Goal: Task Accomplishment & Management: Use online tool/utility

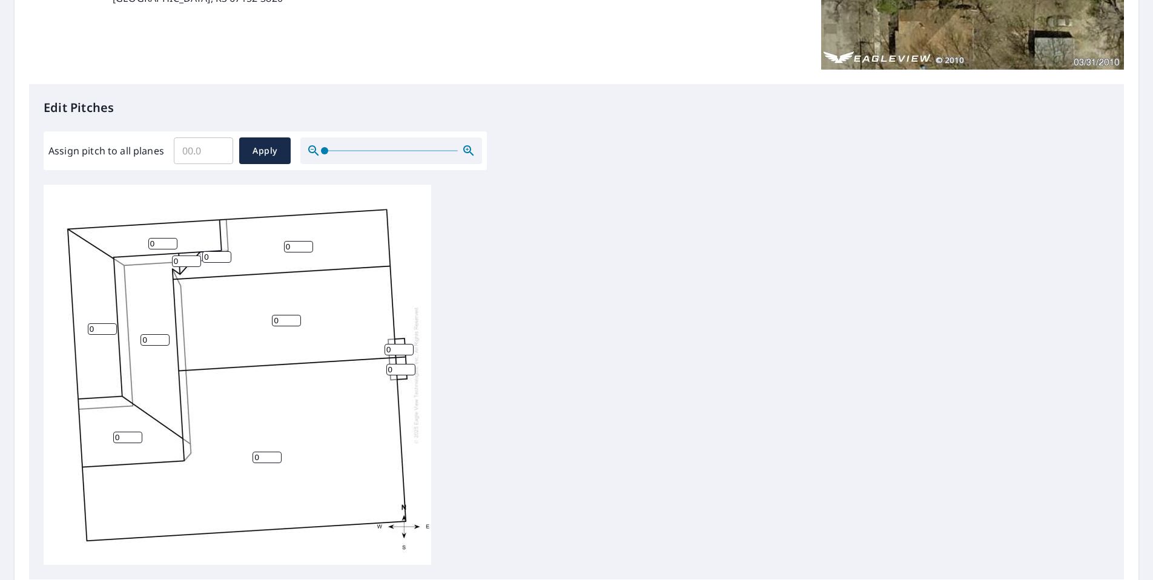
scroll to position [182, 0]
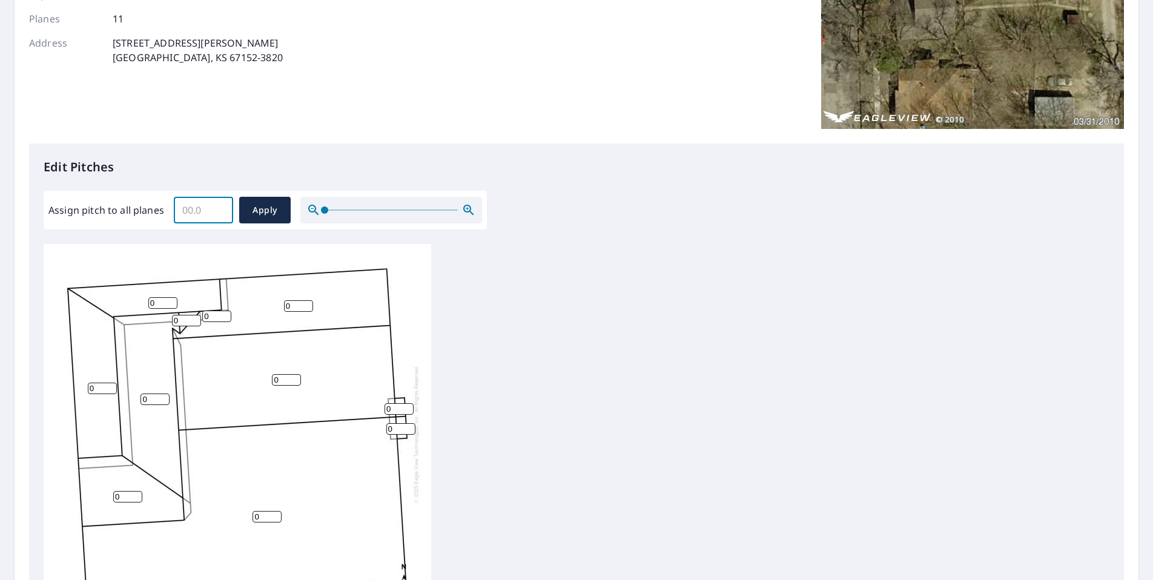
click at [196, 206] on input "Assign pitch to all planes" at bounding box center [203, 210] width 59 height 34
type input "7"
click at [255, 216] on span "Apply" at bounding box center [265, 210] width 32 height 15
type input "7"
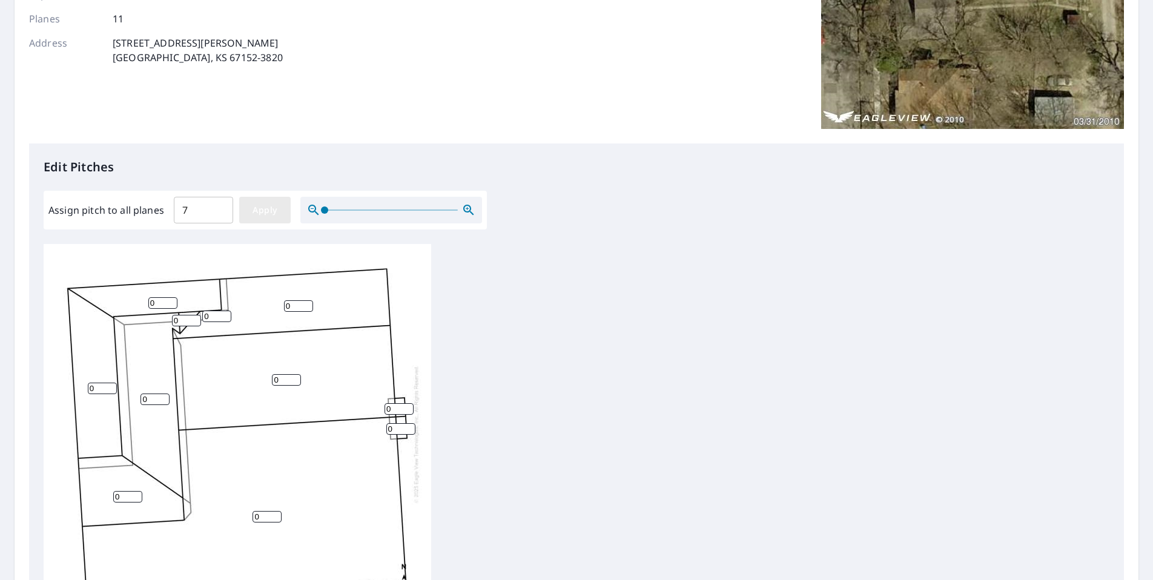
type input "7"
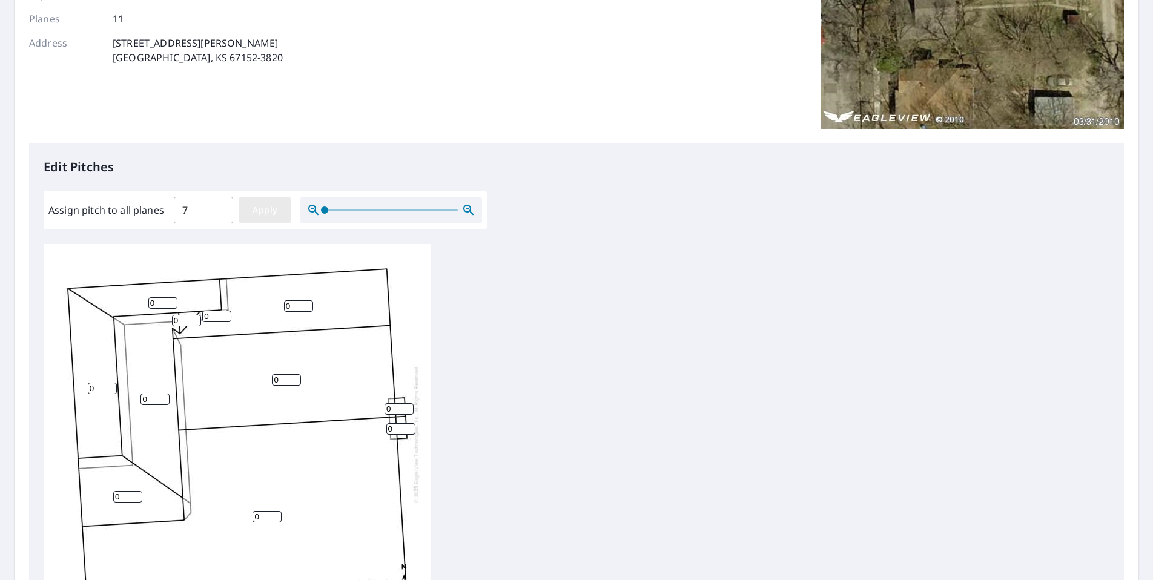
type input "7"
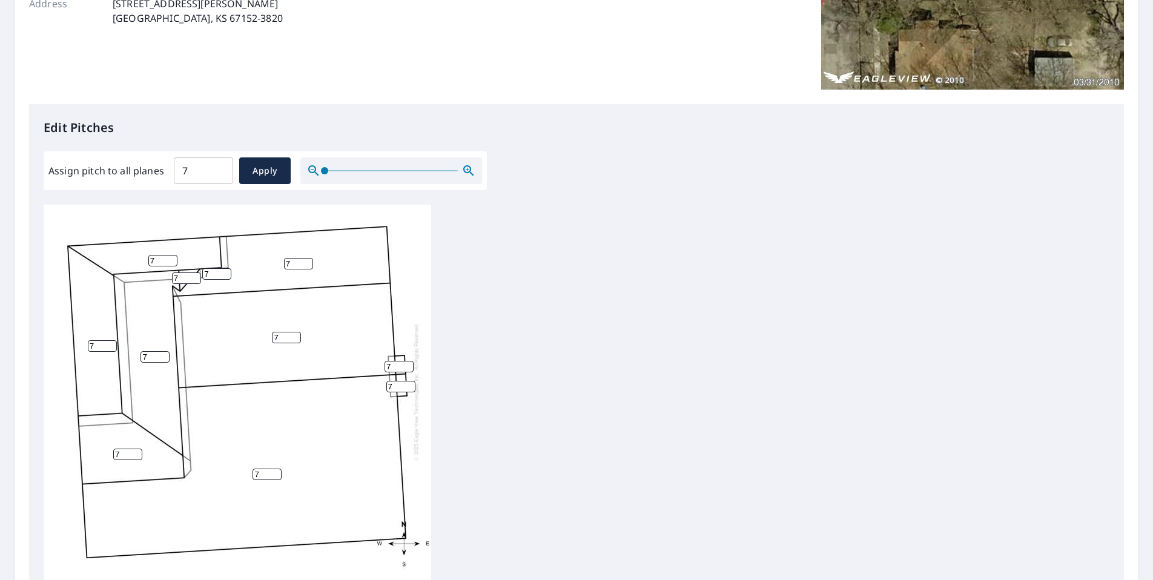
scroll to position [242, 0]
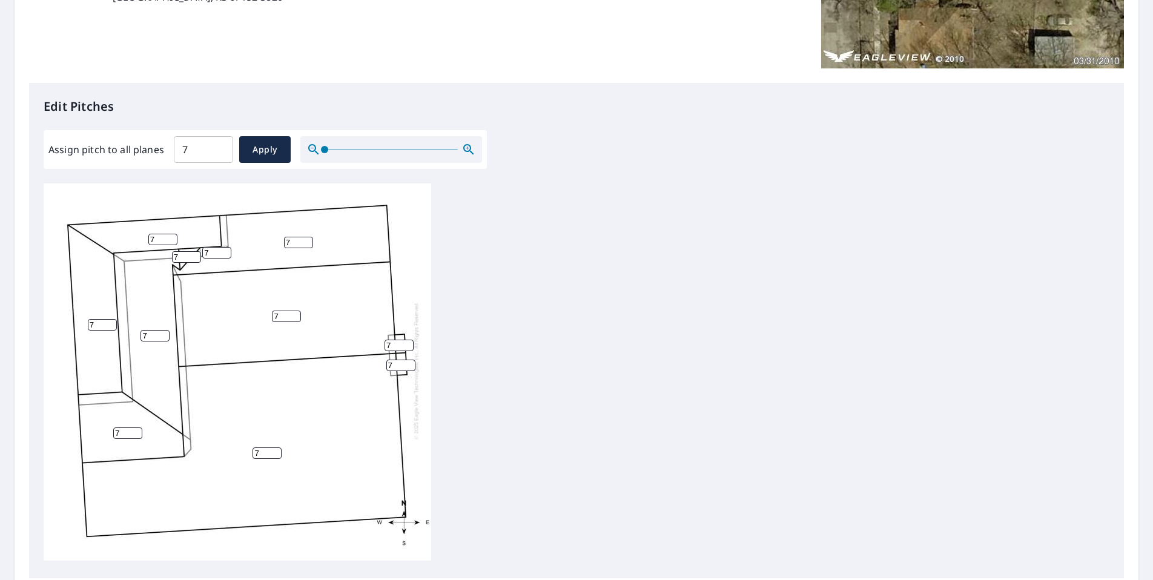
drag, startPoint x: 97, startPoint y: 316, endPoint x: 66, endPoint y: 313, distance: 31.6
click at [66, 313] on div "7 7 7 7 7 7 7 7 7 7 7" at bounding box center [238, 370] width 388 height 380
type input "2"
drag, startPoint x: 160, startPoint y: 230, endPoint x: 140, endPoint y: 233, distance: 20.8
click at [122, 225] on div "7 7 7 7 2 7 7 7 7 7 7" at bounding box center [238, 370] width 388 height 380
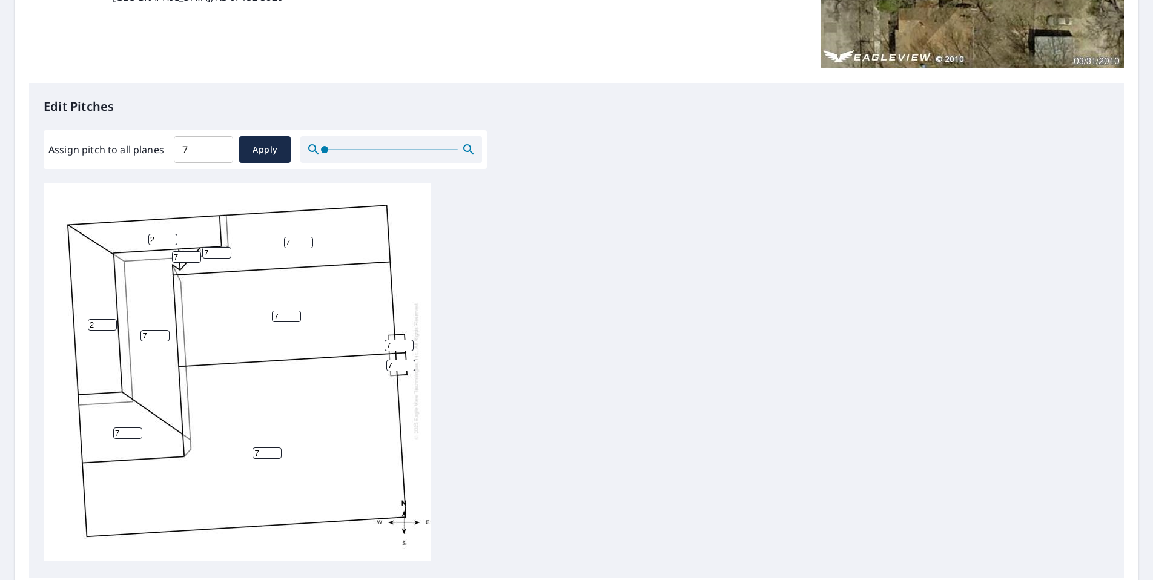
type input "2"
drag, startPoint x: 297, startPoint y: 234, endPoint x: 275, endPoint y: 234, distance: 22.4
click at [275, 234] on div "7 7 7 7 2 7 2 7 7 7 7" at bounding box center [238, 370] width 388 height 380
type input "10"
click at [526, 338] on div "7 7 7 10 2 7 2 7 7 7 7" at bounding box center [577, 373] width 1066 height 380
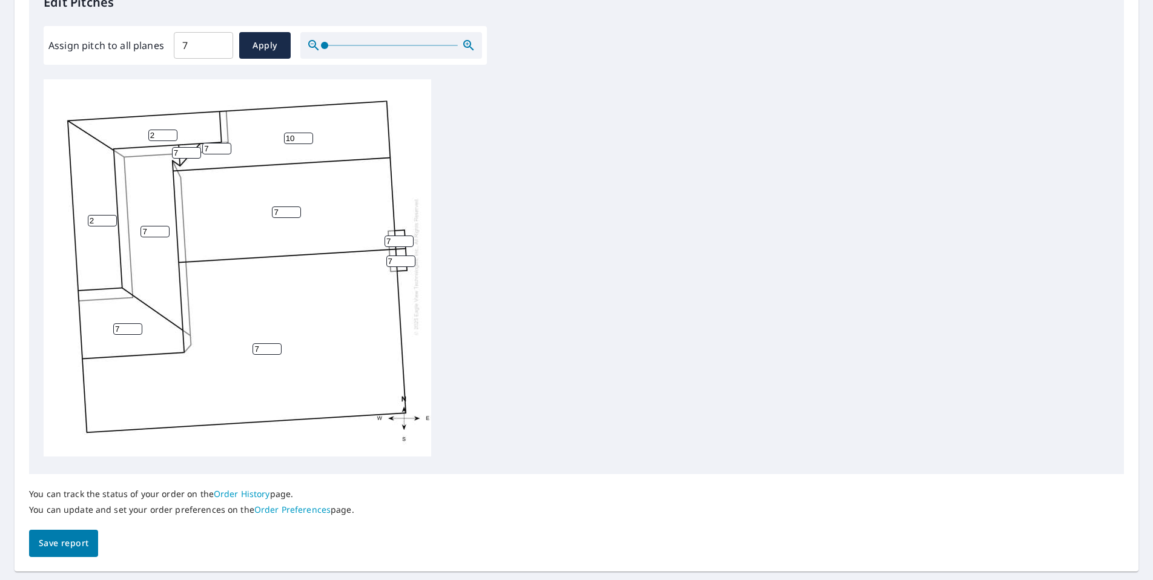
scroll to position [318, 0]
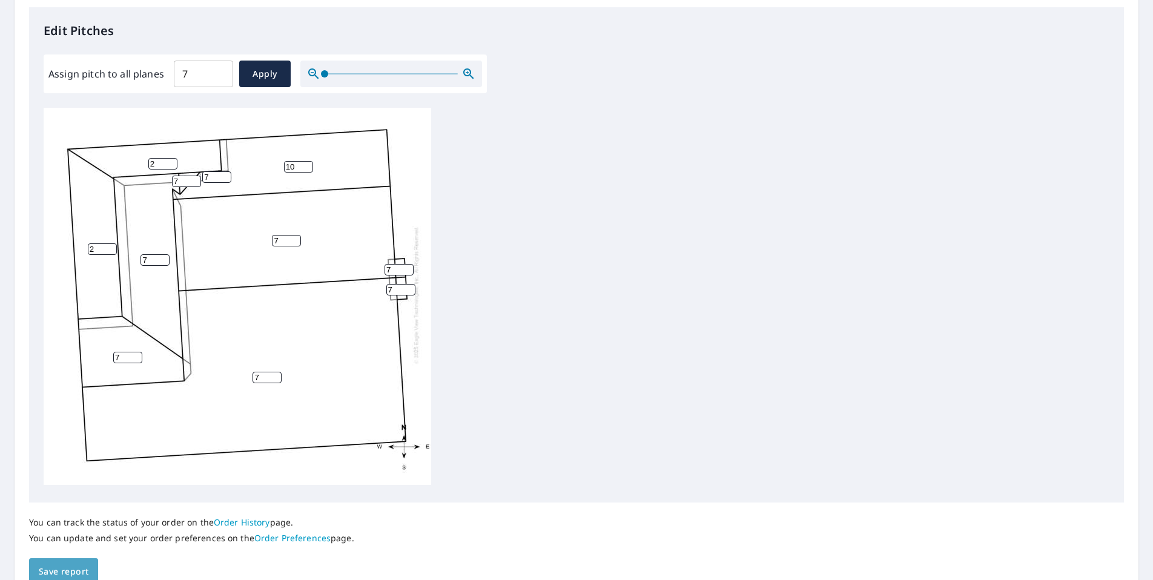
click at [70, 567] on span "Save report" at bounding box center [64, 571] width 50 height 15
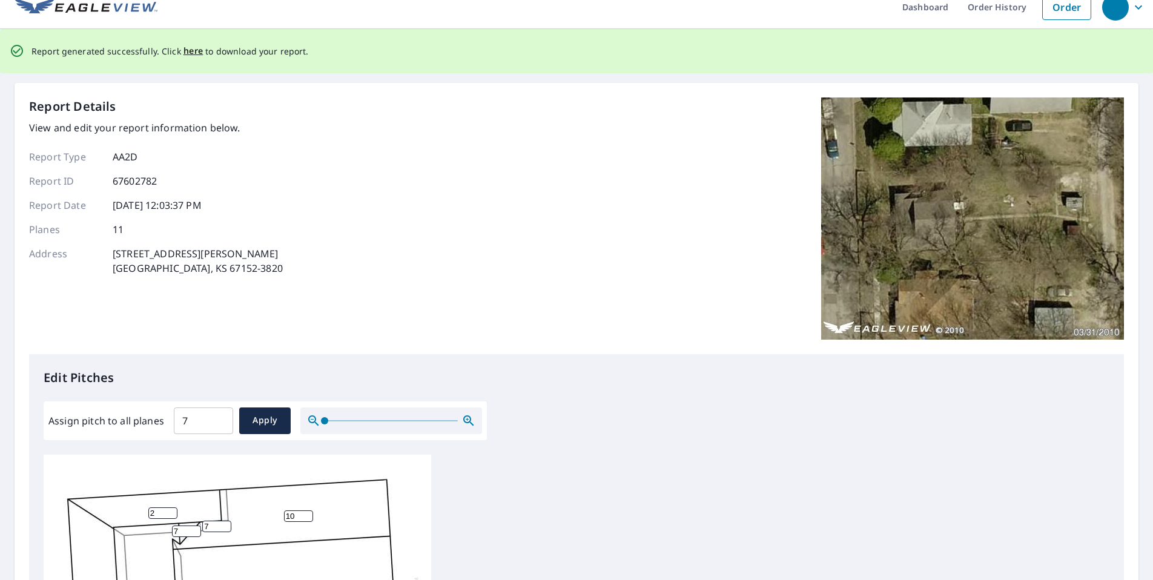
scroll to position [0, 0]
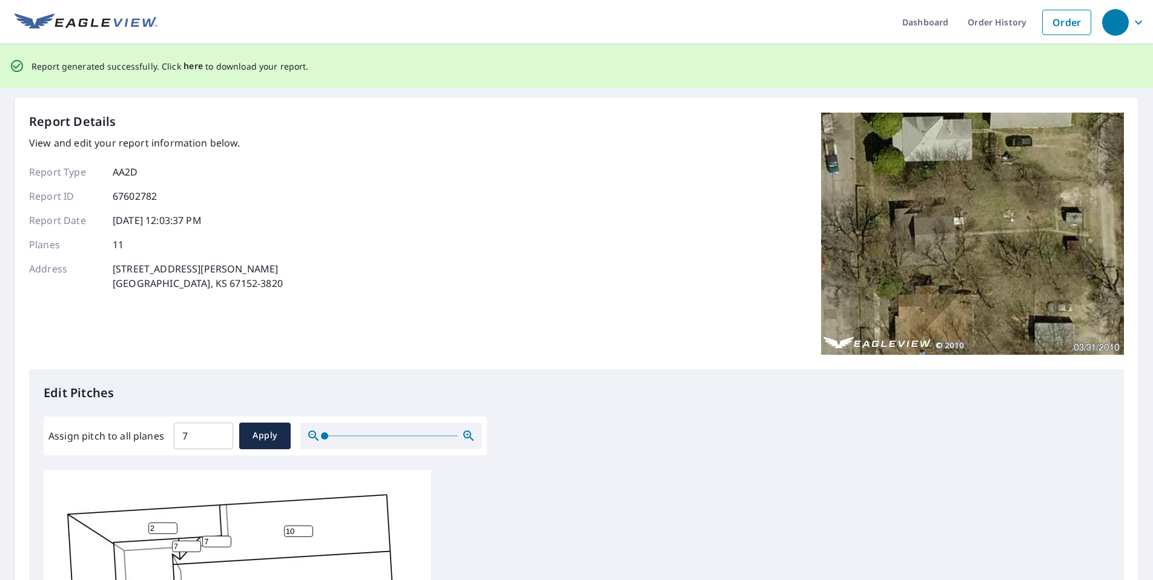
click at [183, 68] on span "here" at bounding box center [193, 66] width 20 height 15
